Goal: Manage account settings

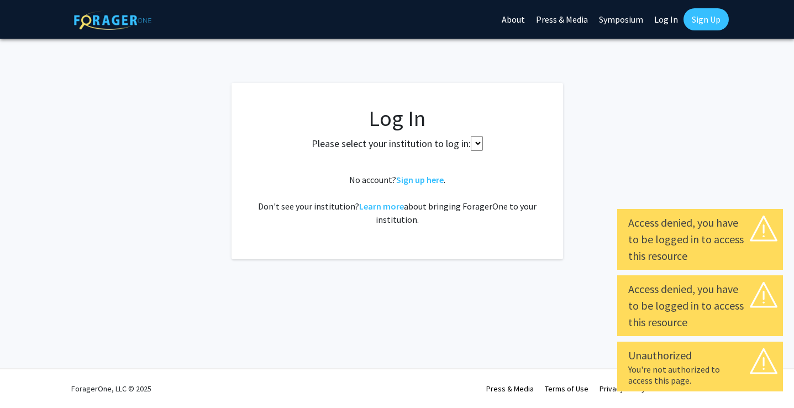
select select
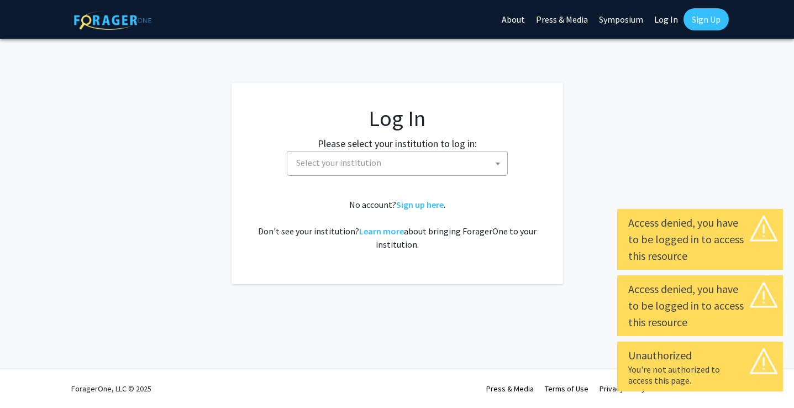
click at [462, 158] on span "Select your institution" at bounding box center [399, 162] width 215 height 23
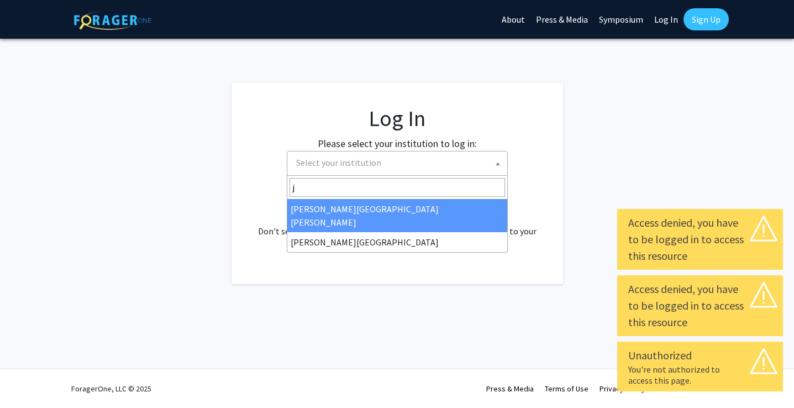
type input "jo"
select select "1"
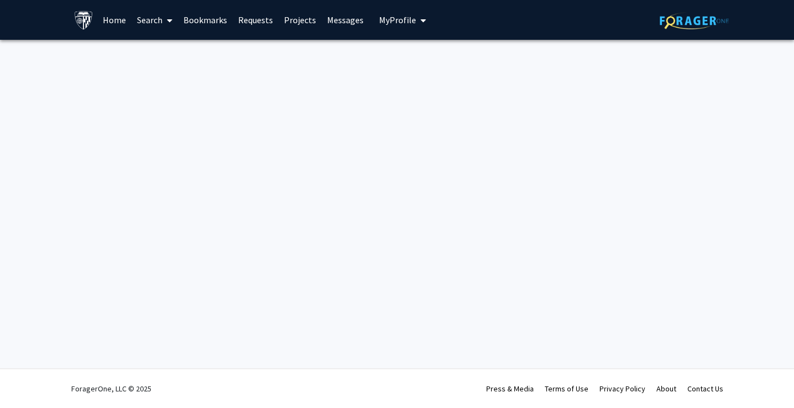
click at [416, 18] on span "My profile dropdown to access profile and logout" at bounding box center [421, 20] width 10 height 39
click at [423, 65] on span "View Profile" at bounding box center [447, 63] width 67 height 12
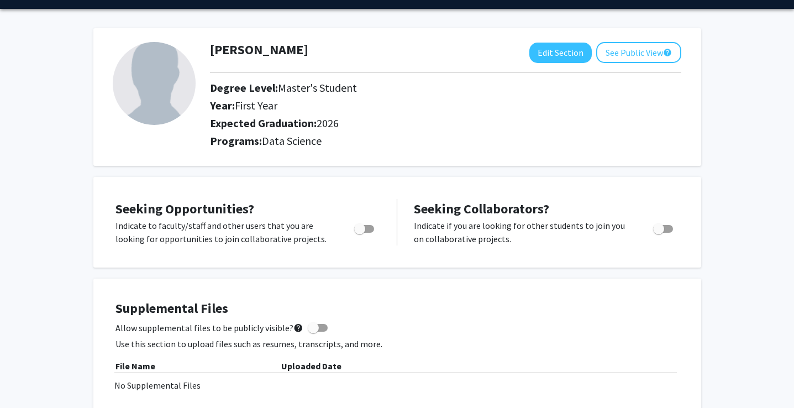
scroll to position [34, 0]
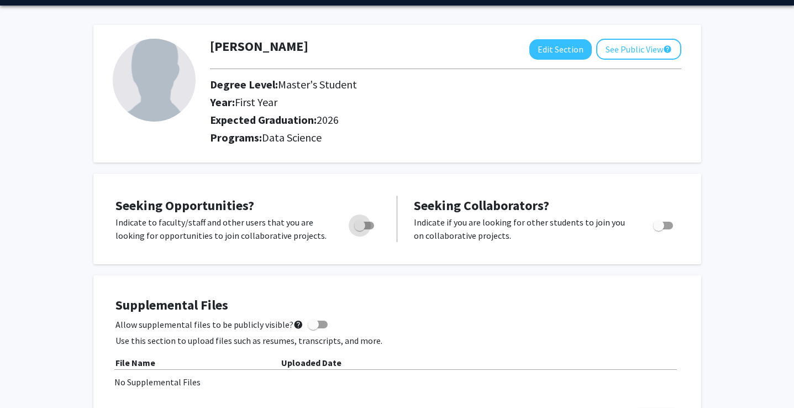
click at [365, 227] on span "Toggle" at bounding box center [359, 225] width 11 height 11
click at [360, 229] on input "Are you actively seeking opportunities?" at bounding box center [359, 229] width 1 height 1
checkbox input "true"
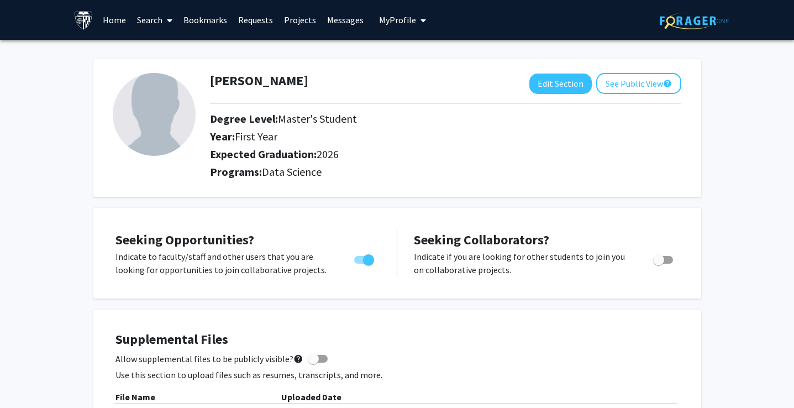
scroll to position [0, 0]
click at [416, 18] on span "My profile dropdown to access profile and logout" at bounding box center [421, 20] width 10 height 39
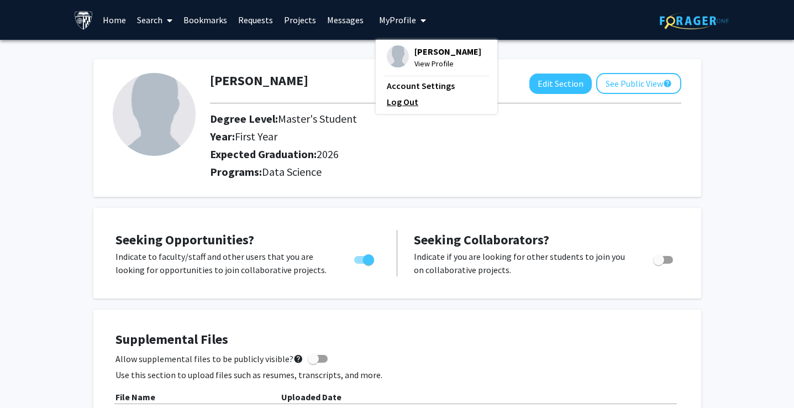
click at [413, 106] on link "Log Out" at bounding box center [436, 101] width 99 height 13
